Goal: Transaction & Acquisition: Book appointment/travel/reservation

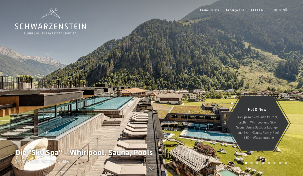
click at [282, 11] on span "Menü" at bounding box center [283, 10] width 9 height 4
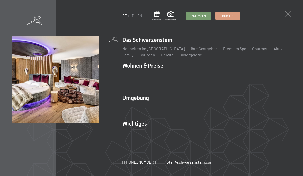
click at [144, 89] on link "App. [GEOGRAPHIC_DATA]" at bounding box center [146, 87] width 47 height 5
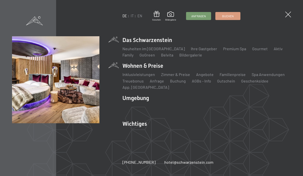
click at [227, 18] on span "Buchen" at bounding box center [228, 16] width 12 height 4
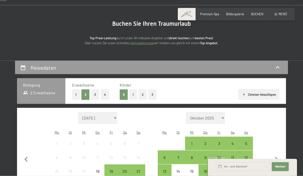
scroll to position [36, 0]
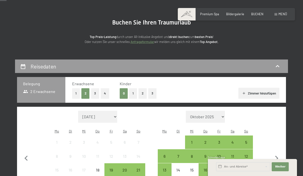
click at [250, 141] on div "5" at bounding box center [246, 147] width 13 height 13
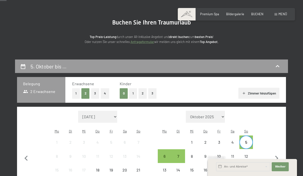
click at [248, 155] on div "12" at bounding box center [246, 161] width 13 height 13
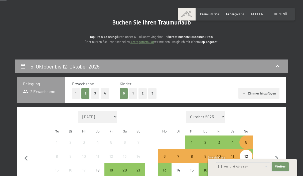
click at [283, 169] on span "Weiter" at bounding box center [280, 167] width 11 height 4
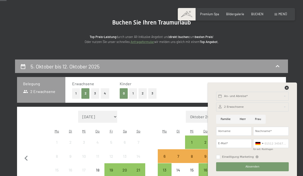
click at [288, 90] on icon at bounding box center [287, 88] width 4 height 4
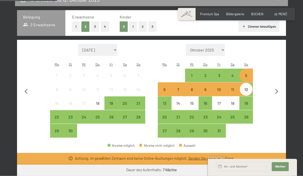
scroll to position [95, 0]
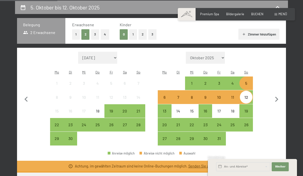
click at [248, 81] on div "5" at bounding box center [246, 87] width 13 height 13
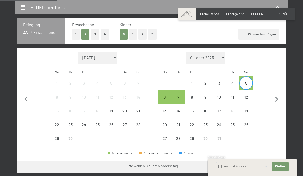
click at [245, 81] on div "5" at bounding box center [246, 87] width 13 height 13
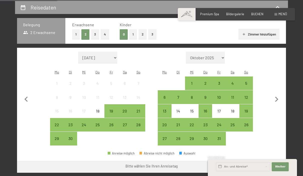
click at [234, 81] on div "4" at bounding box center [232, 87] width 13 height 13
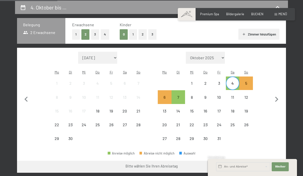
click at [234, 95] on div "11" at bounding box center [232, 101] width 13 height 13
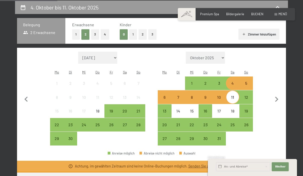
click at [264, 67] on div "Monat/Jahr [DATE] Oktober 2025 [DATE] Dezember 2025 Januar 2026 Februar 2026 Mä…" at bounding box center [151, 99] width 253 height 94
click at [268, 80] on div "Monat/Jahr [DATE] Oktober 2025 [DATE] Dezember 2025 Januar 2026 Februar 2026 Mä…" at bounding box center [151, 99] width 253 height 94
click at [248, 109] on div "19" at bounding box center [246, 115] width 13 height 13
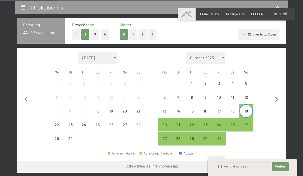
click at [249, 123] on div "26" at bounding box center [246, 129] width 13 height 13
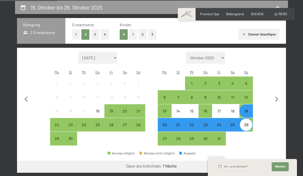
click at [268, 163] on button "Weiter zu „Zimmer“" at bounding box center [263, 167] width 45 height 12
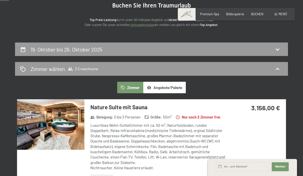
scroll to position [0, 0]
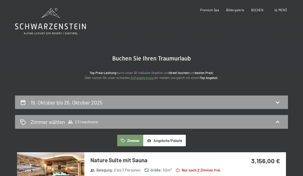
click at [261, 99] on div "19. Oktober bis 26. Oktober 2025" at bounding box center [151, 102] width 263 height 7
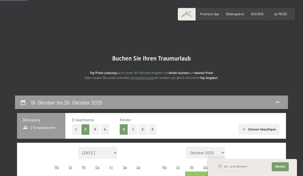
scroll to position [95, 0]
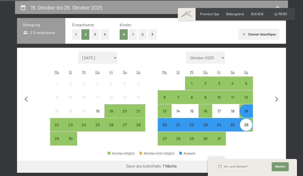
click at [142, 109] on div "21" at bounding box center [138, 115] width 13 height 13
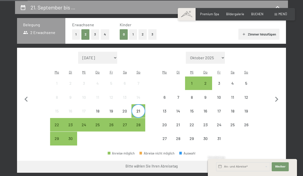
click at [140, 123] on div "28" at bounding box center [138, 129] width 13 height 13
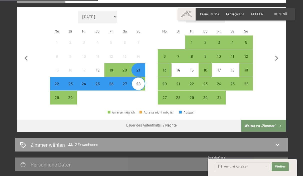
click at [274, 120] on button "Weiter zu „Zimmer“" at bounding box center [263, 126] width 45 height 12
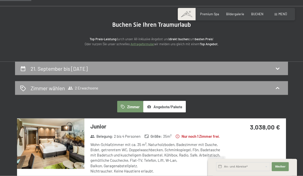
scroll to position [0, 0]
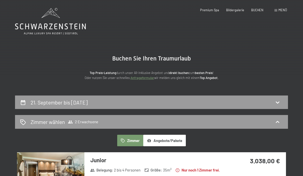
click at [276, 103] on icon at bounding box center [278, 102] width 6 height 6
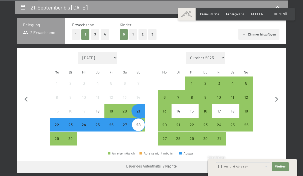
click at [281, 95] on icon "button" at bounding box center [277, 99] width 11 height 11
select select "[DATE]"
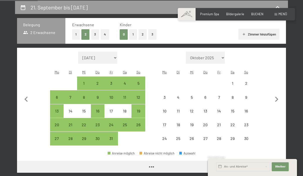
select select "[DATE]"
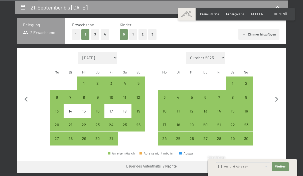
click at [251, 81] on div "2" at bounding box center [246, 87] width 13 height 13
select select "[DATE]"
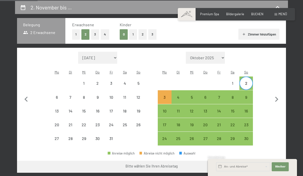
click at [248, 95] on div "9" at bounding box center [246, 101] width 13 height 13
select select "[DATE]"
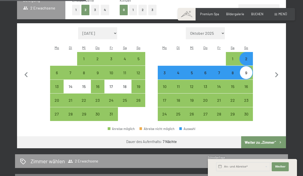
click at [271, 138] on button "Weiter zu „Zimmer“" at bounding box center [263, 143] width 45 height 12
select select "[DATE]"
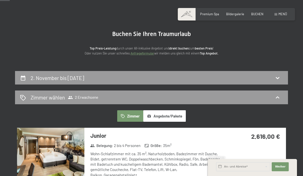
scroll to position [0, 0]
